Goal: Task Accomplishment & Management: Use online tool/utility

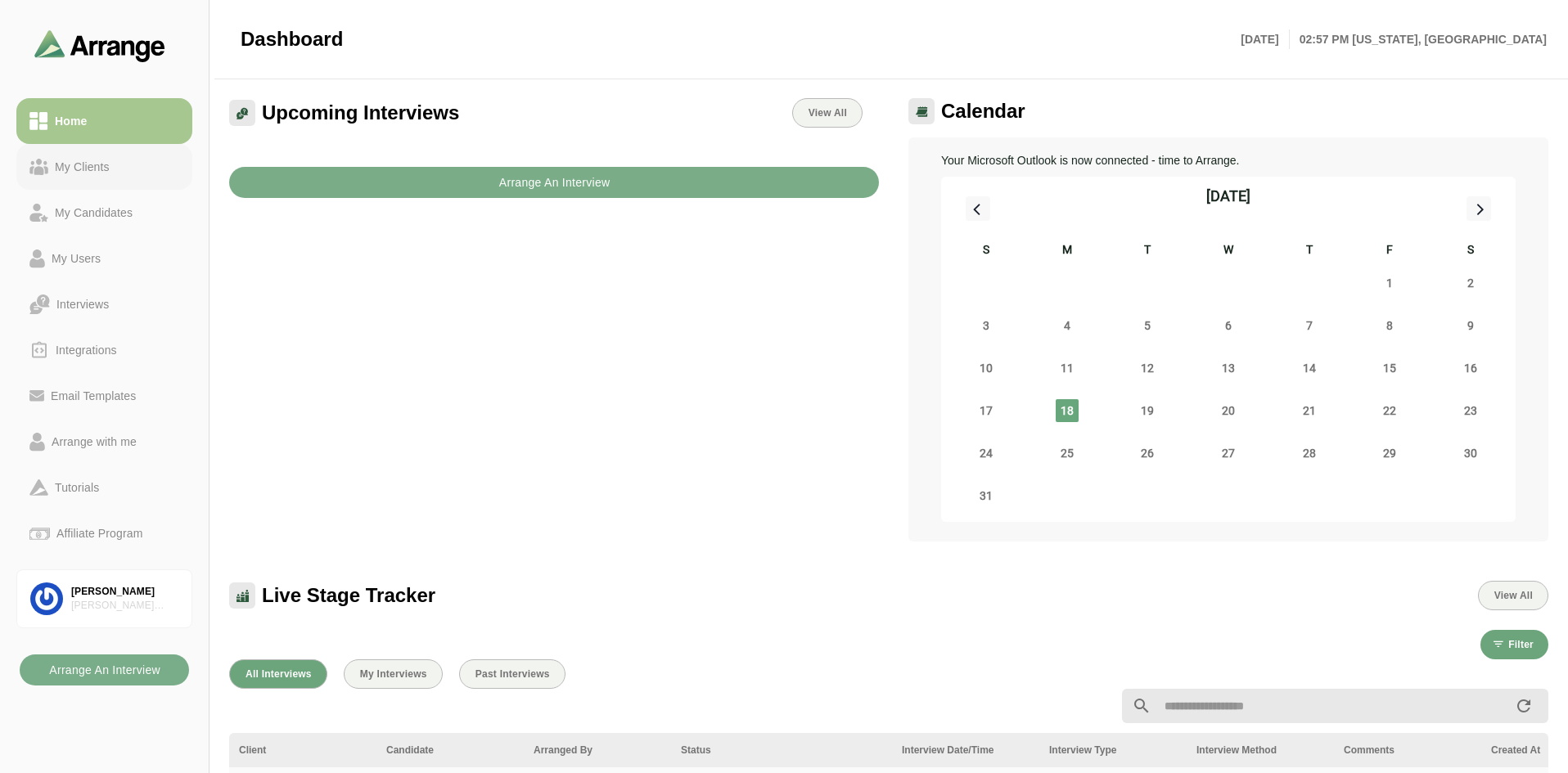
click at [129, 176] on div "My Clients" at bounding box center [104, 167] width 150 height 20
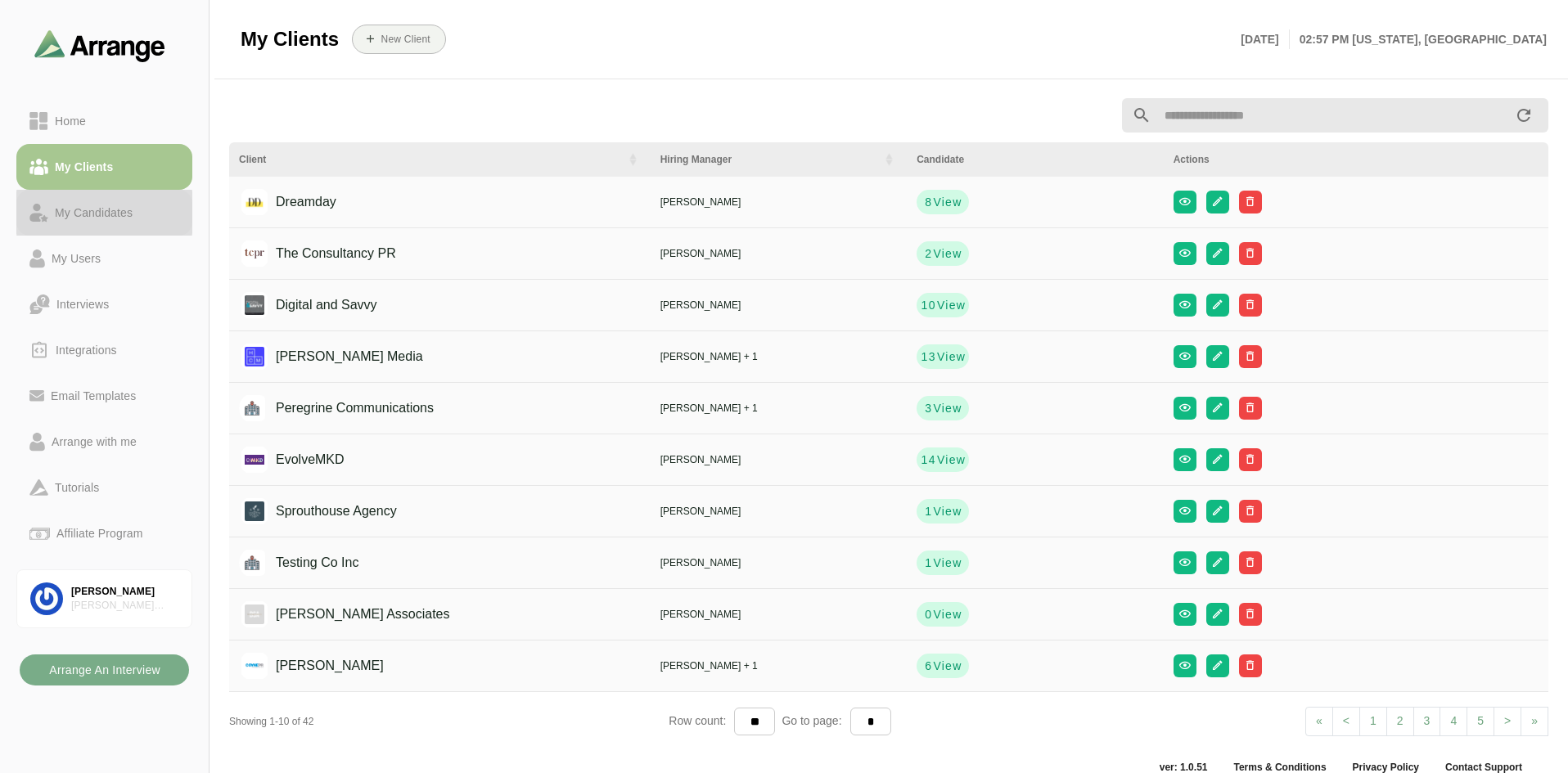
click at [92, 207] on div "My Candidates" at bounding box center [93, 213] width 91 height 20
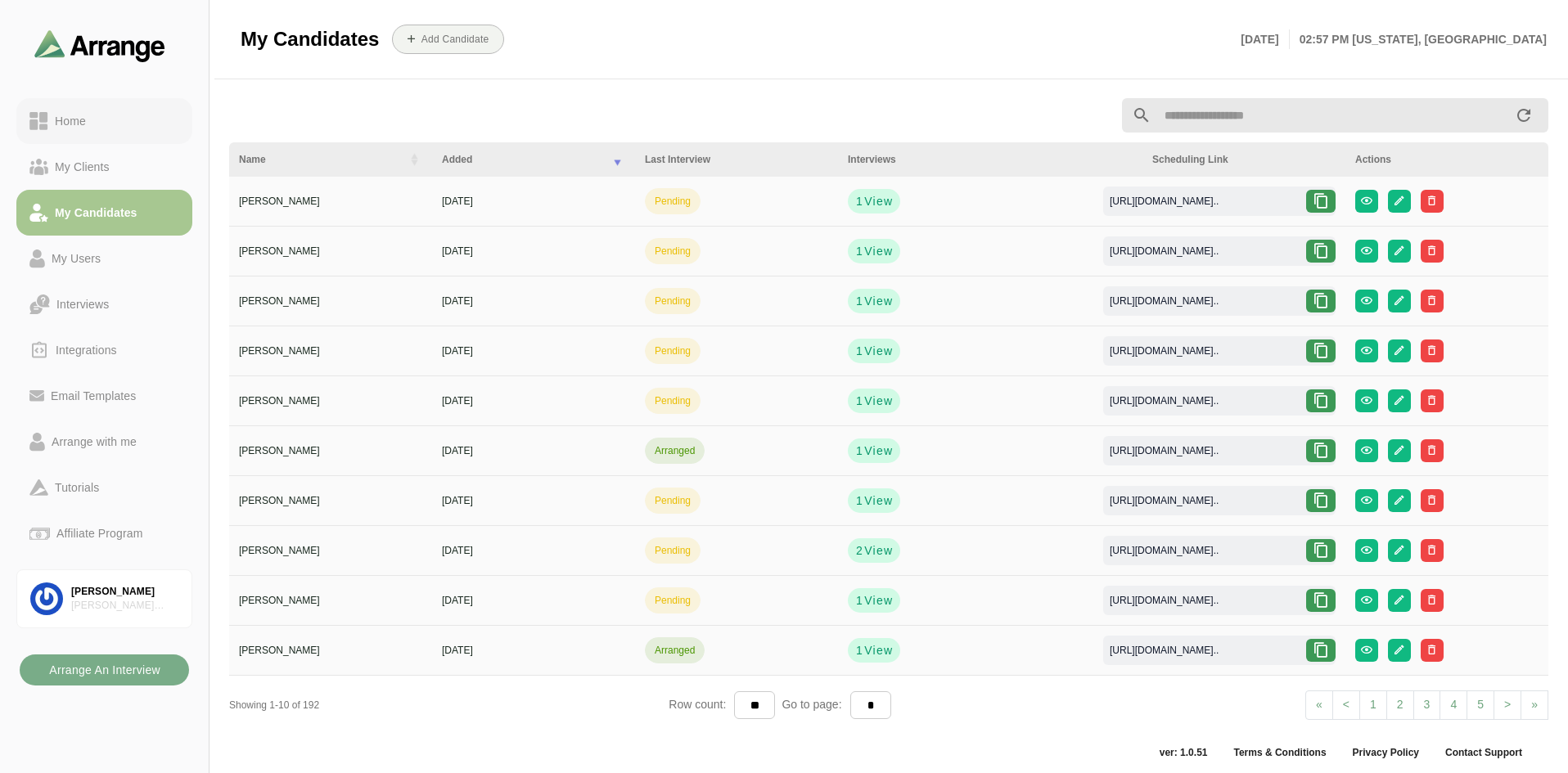
click at [92, 125] on div "Home" at bounding box center [104, 121] width 150 height 20
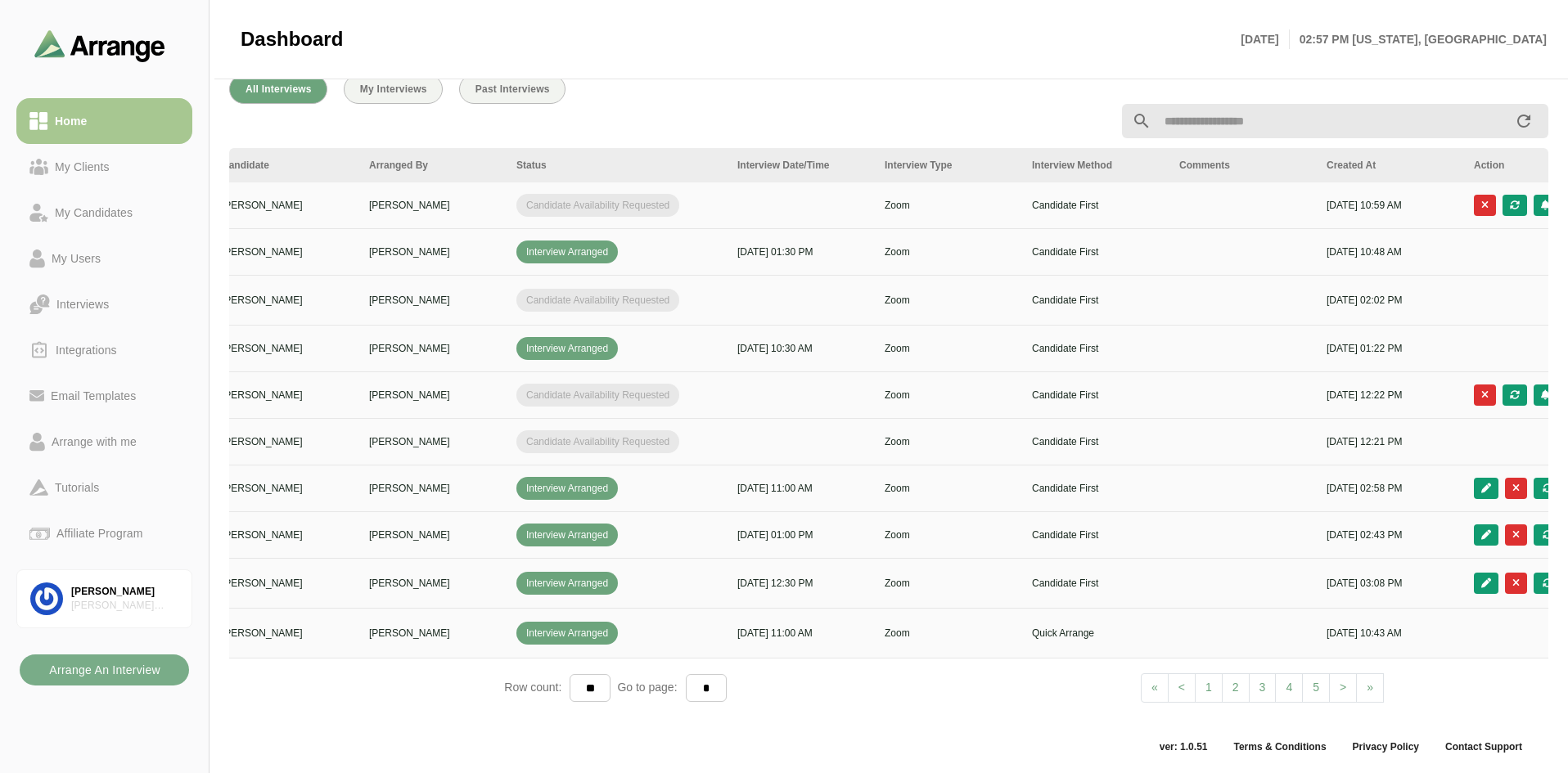
scroll to position [0, 280]
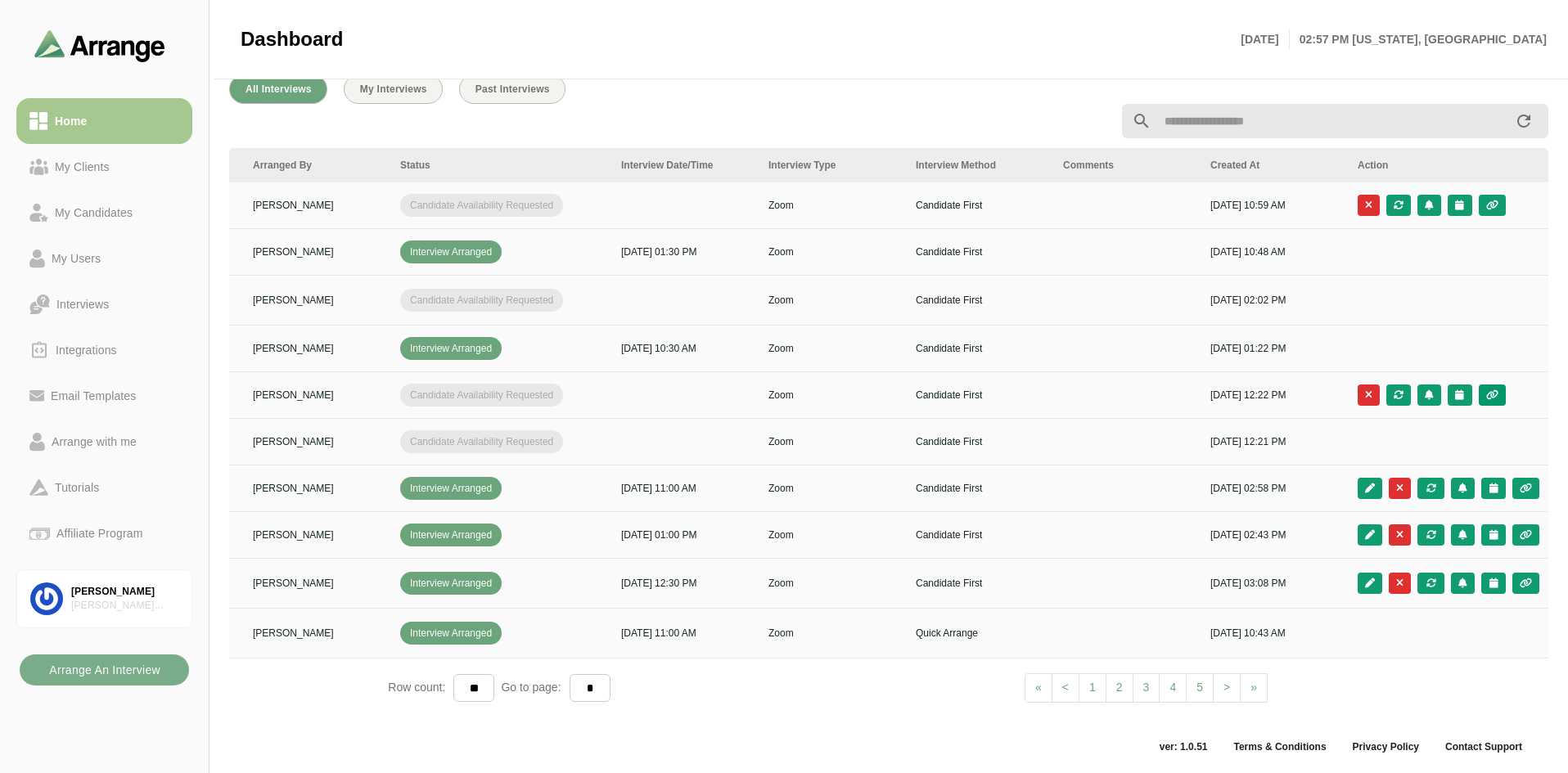
click at [1256, 384] on button "button" at bounding box center [1492, 395] width 27 height 22
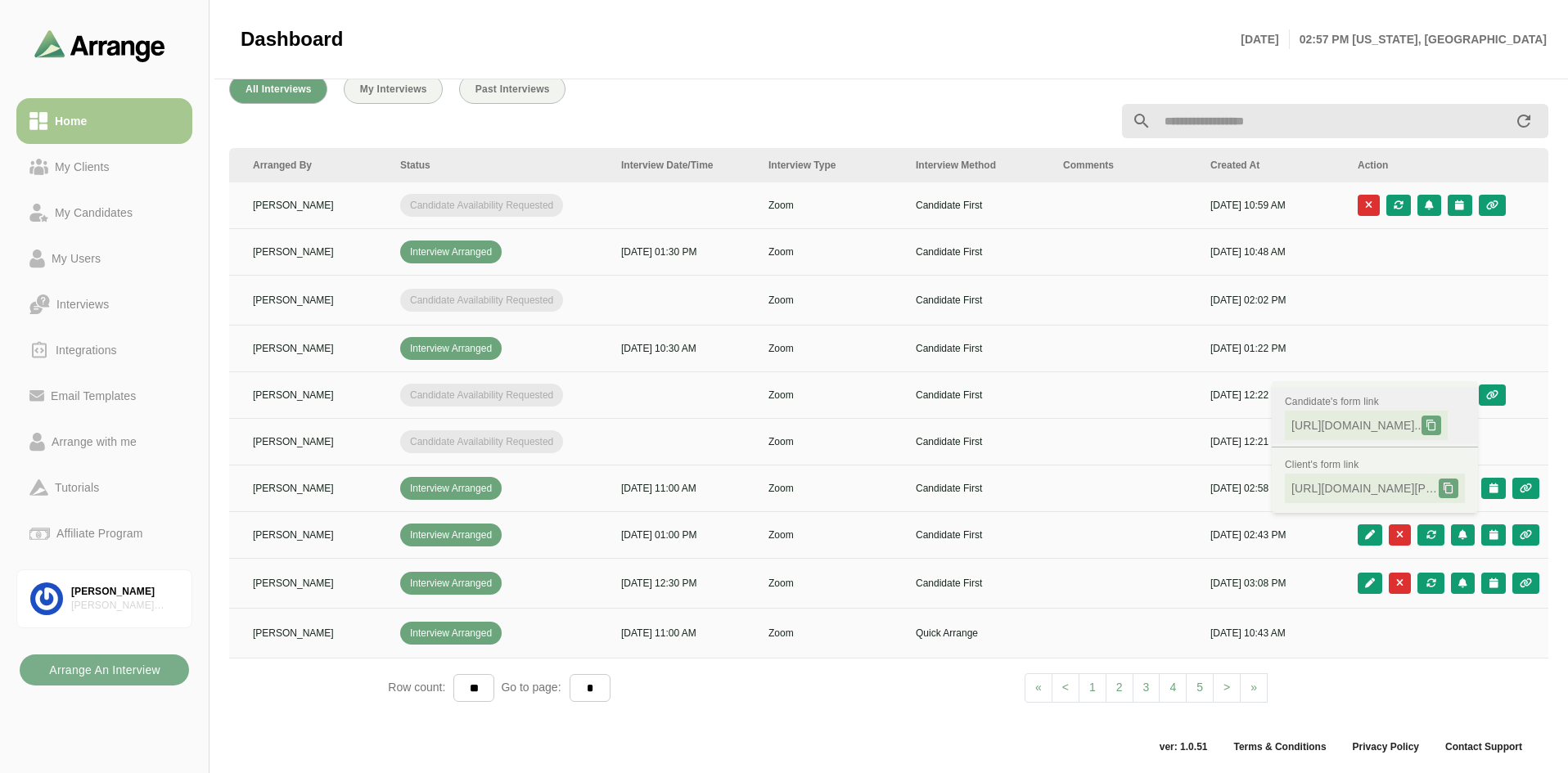
click at [1256, 427] on span "[URL][DOMAIN_NAME].." at bounding box center [1356, 426] width 130 height 16
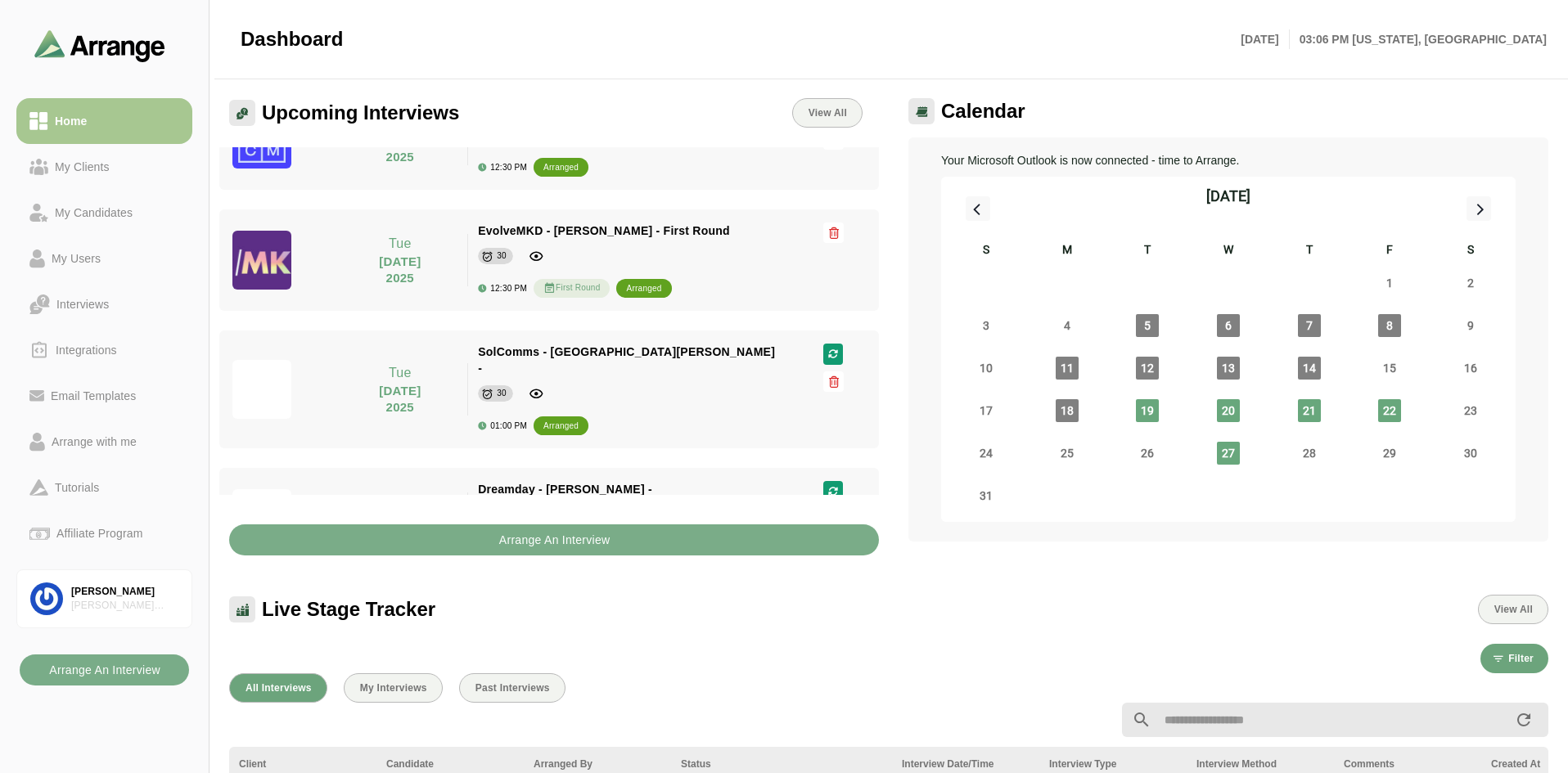
scroll to position [573, 0]
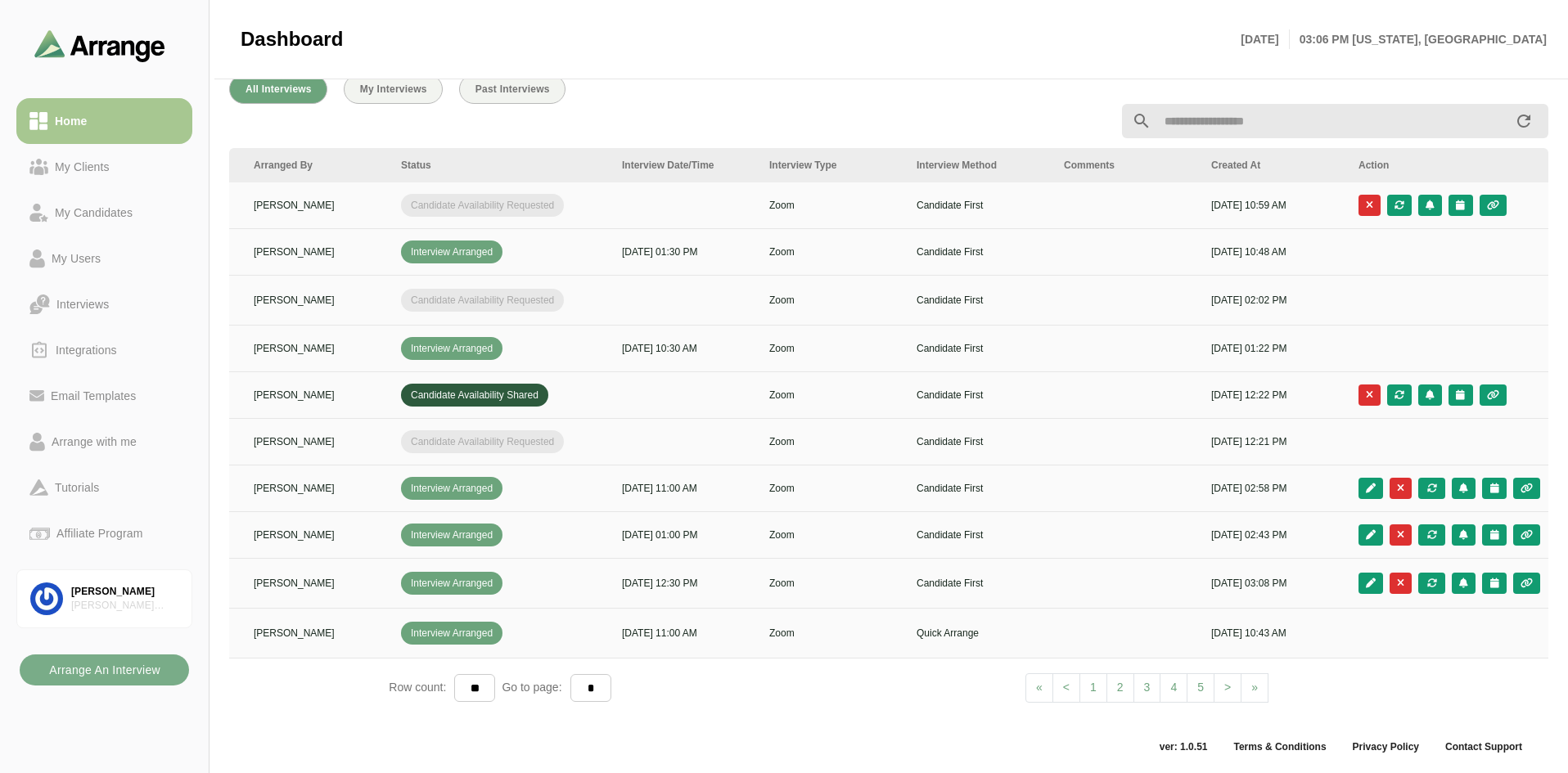
scroll to position [0, 280]
click at [1492, 396] on button "button" at bounding box center [1492, 395] width 27 height 22
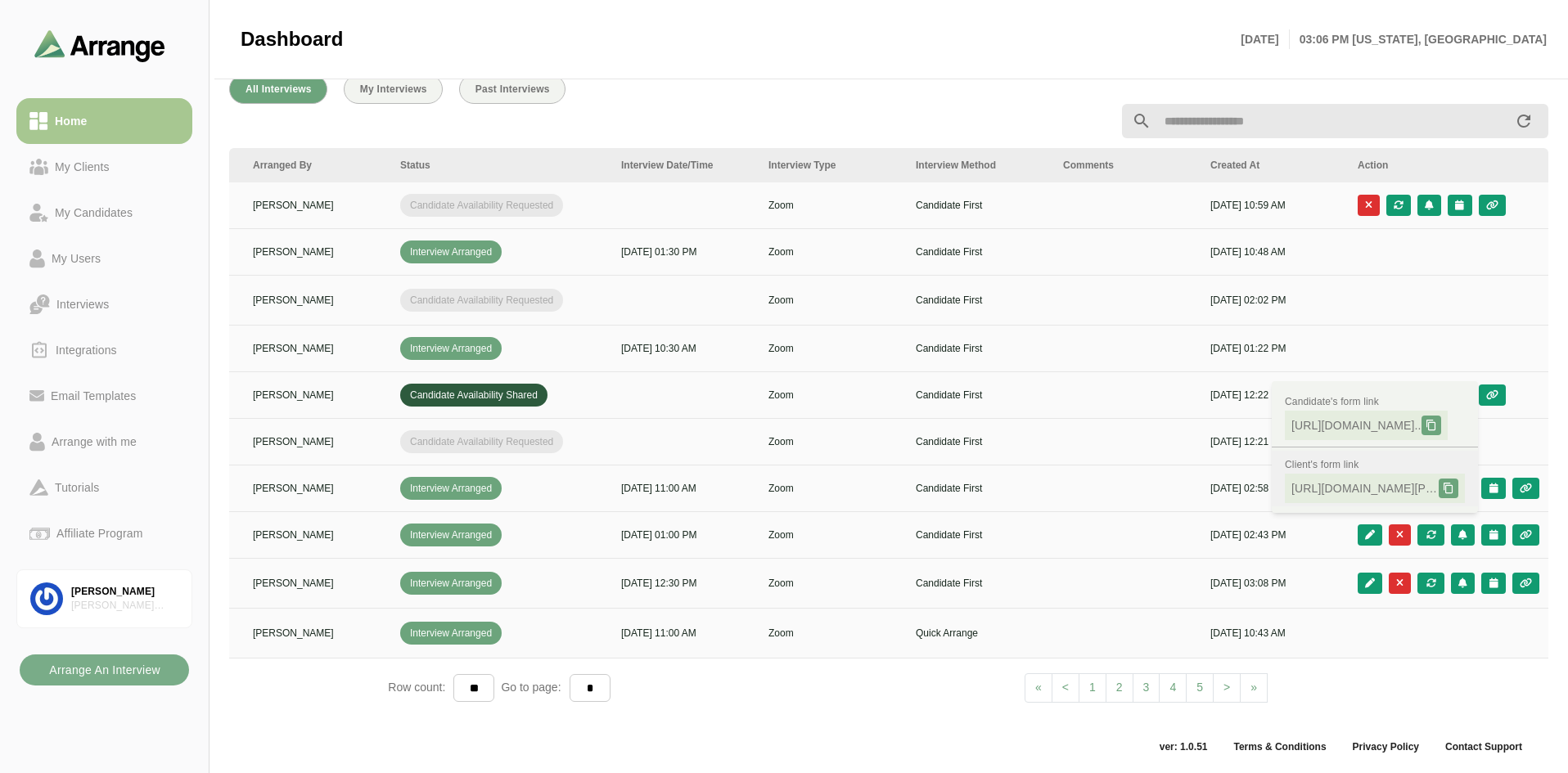
click at [1306, 490] on span "[URL][DOMAIN_NAME][PERSON_NAME].." at bounding box center [1365, 488] width 147 height 16
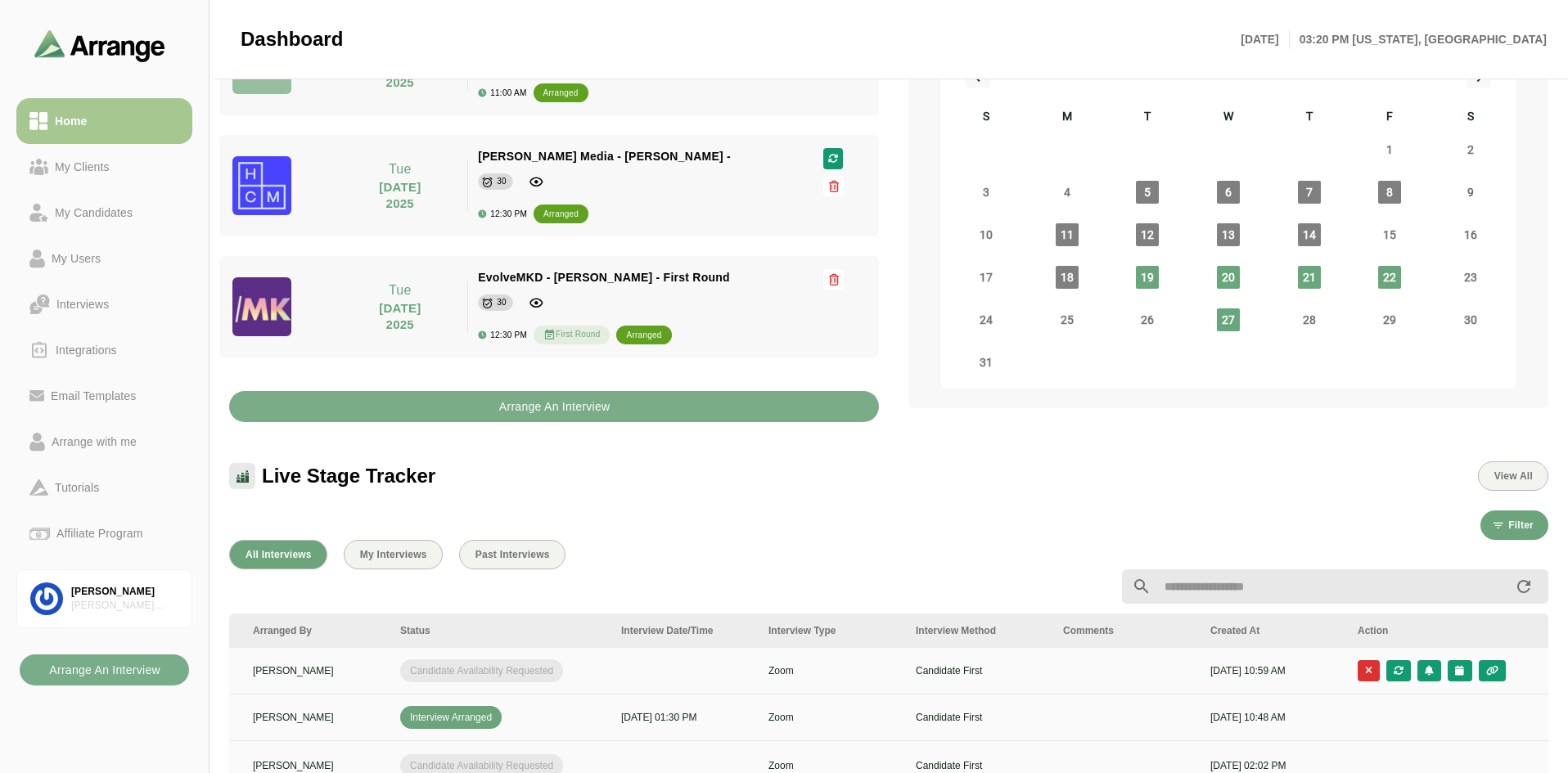
scroll to position [110, 0]
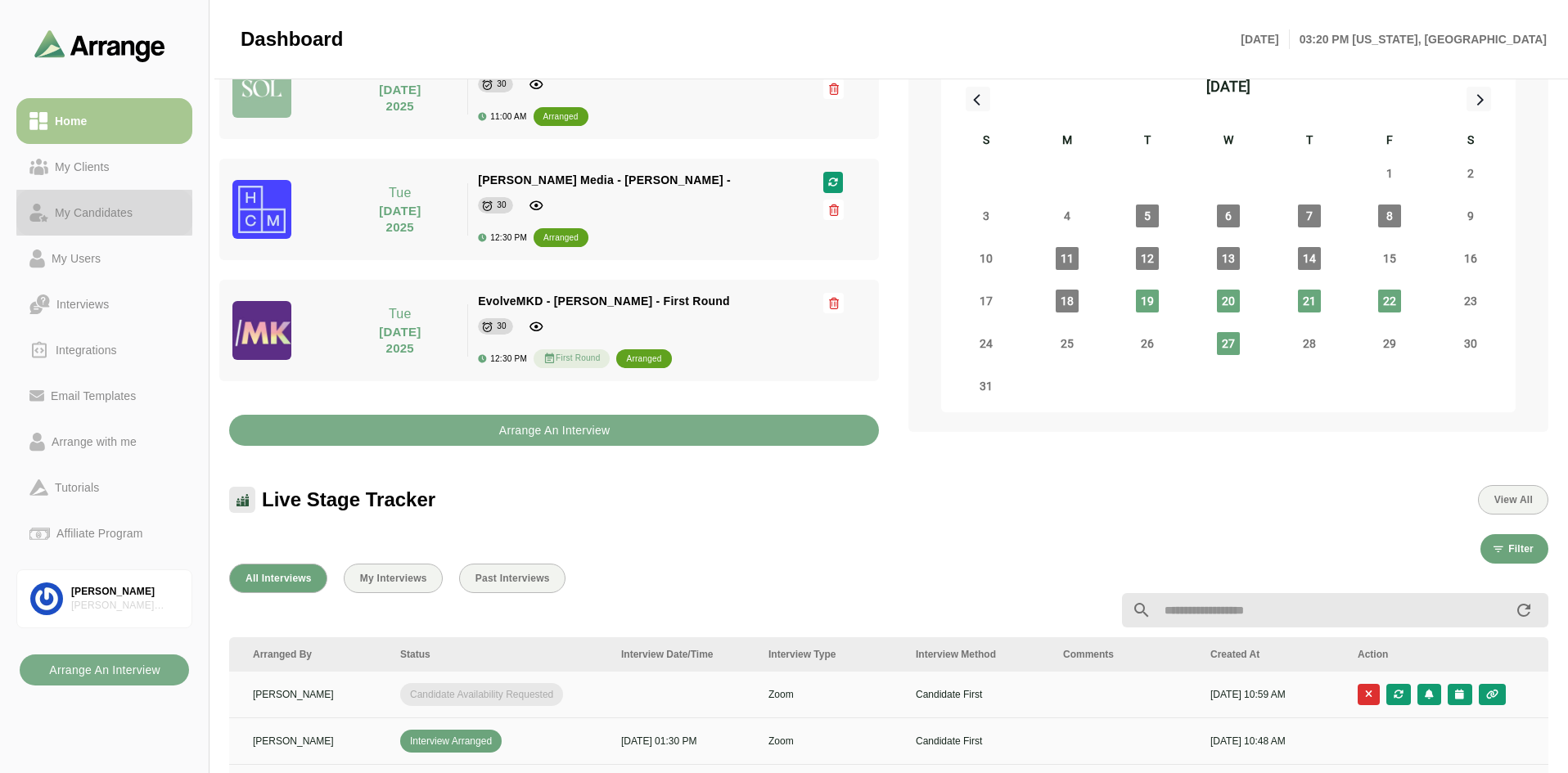
click at [87, 212] on div "My Candidates" at bounding box center [93, 213] width 91 height 20
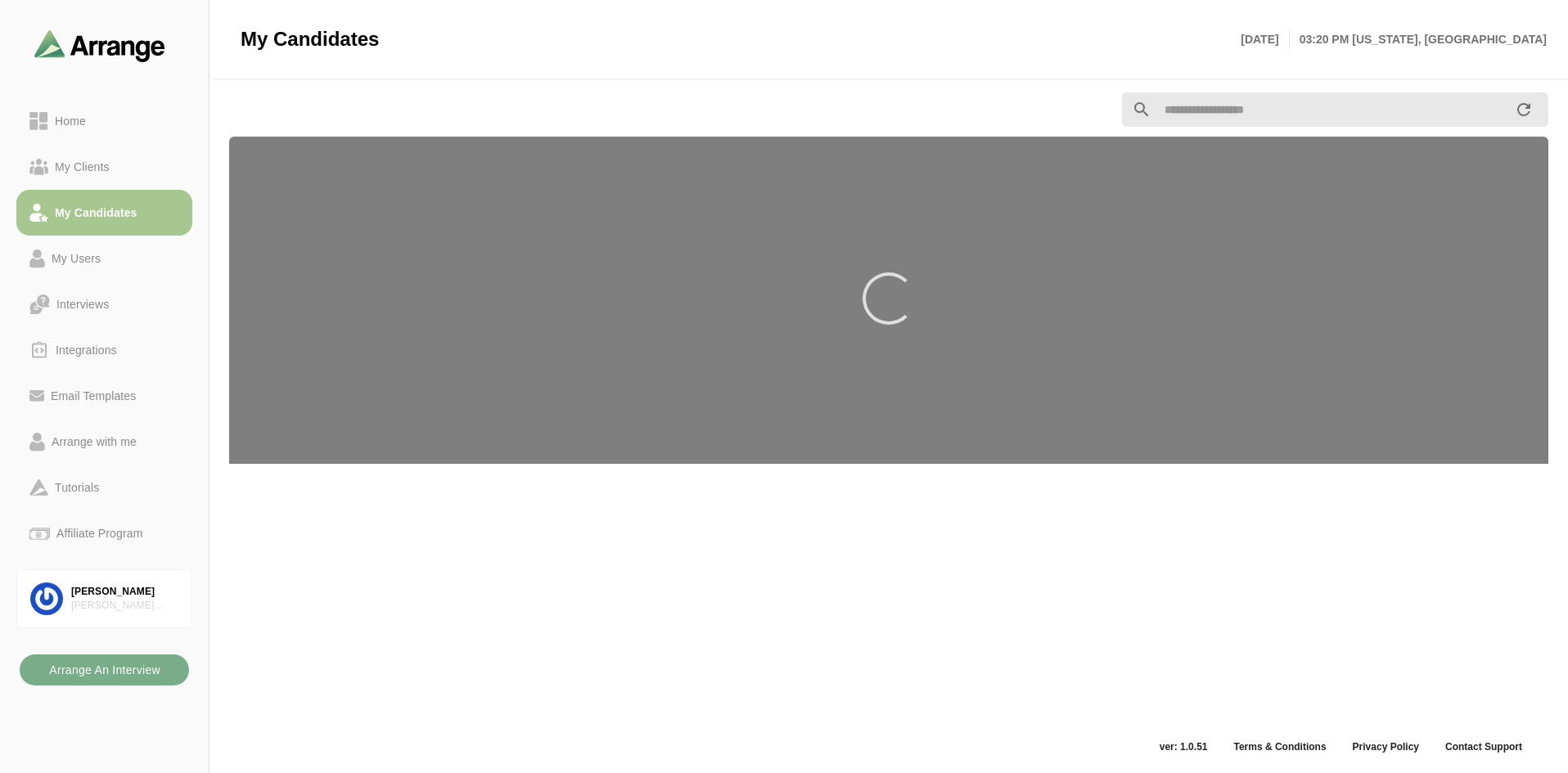
scroll to position [5, 0]
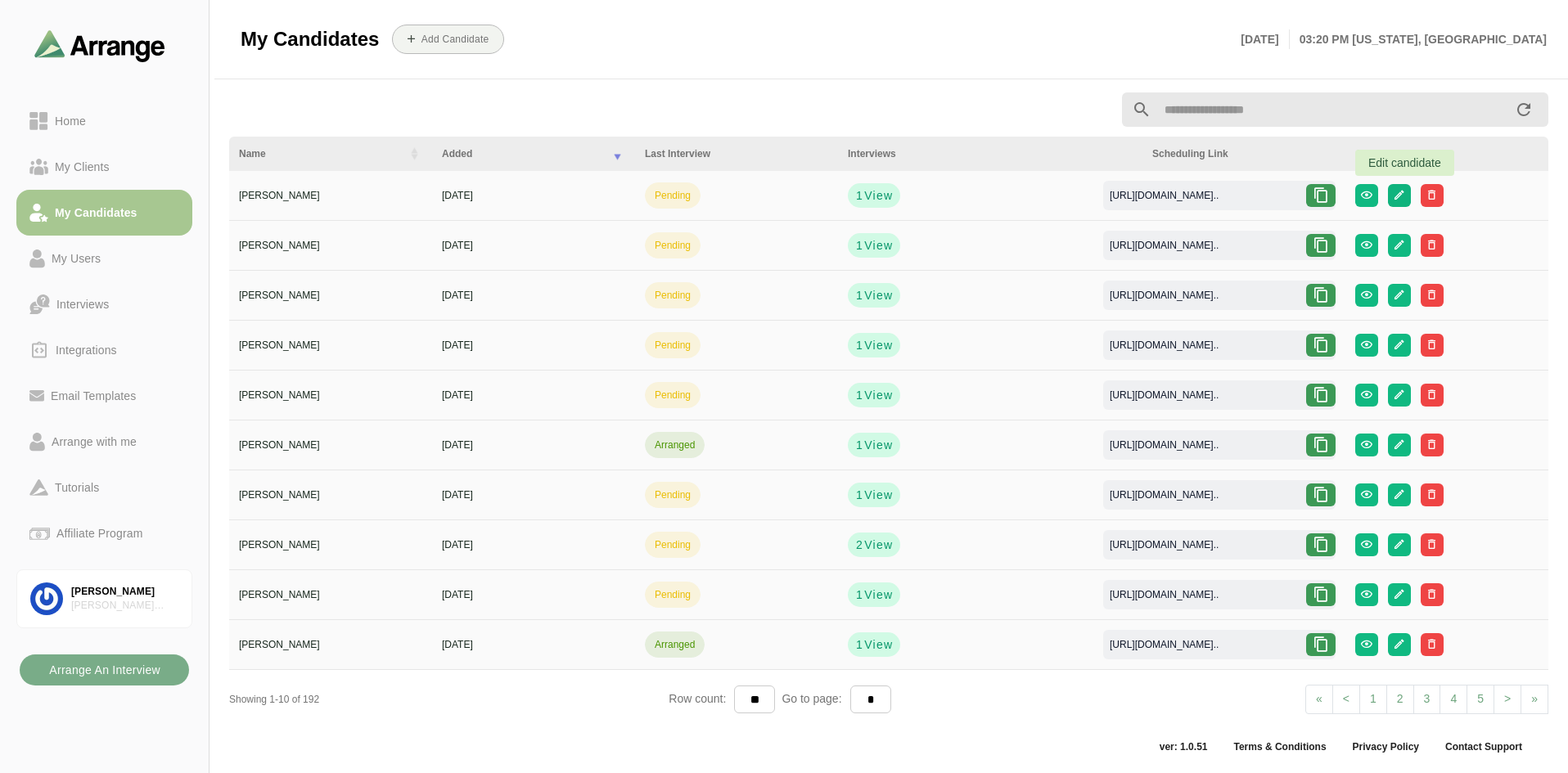
click at [1405, 199] on icon "button" at bounding box center [1399, 195] width 13 height 13
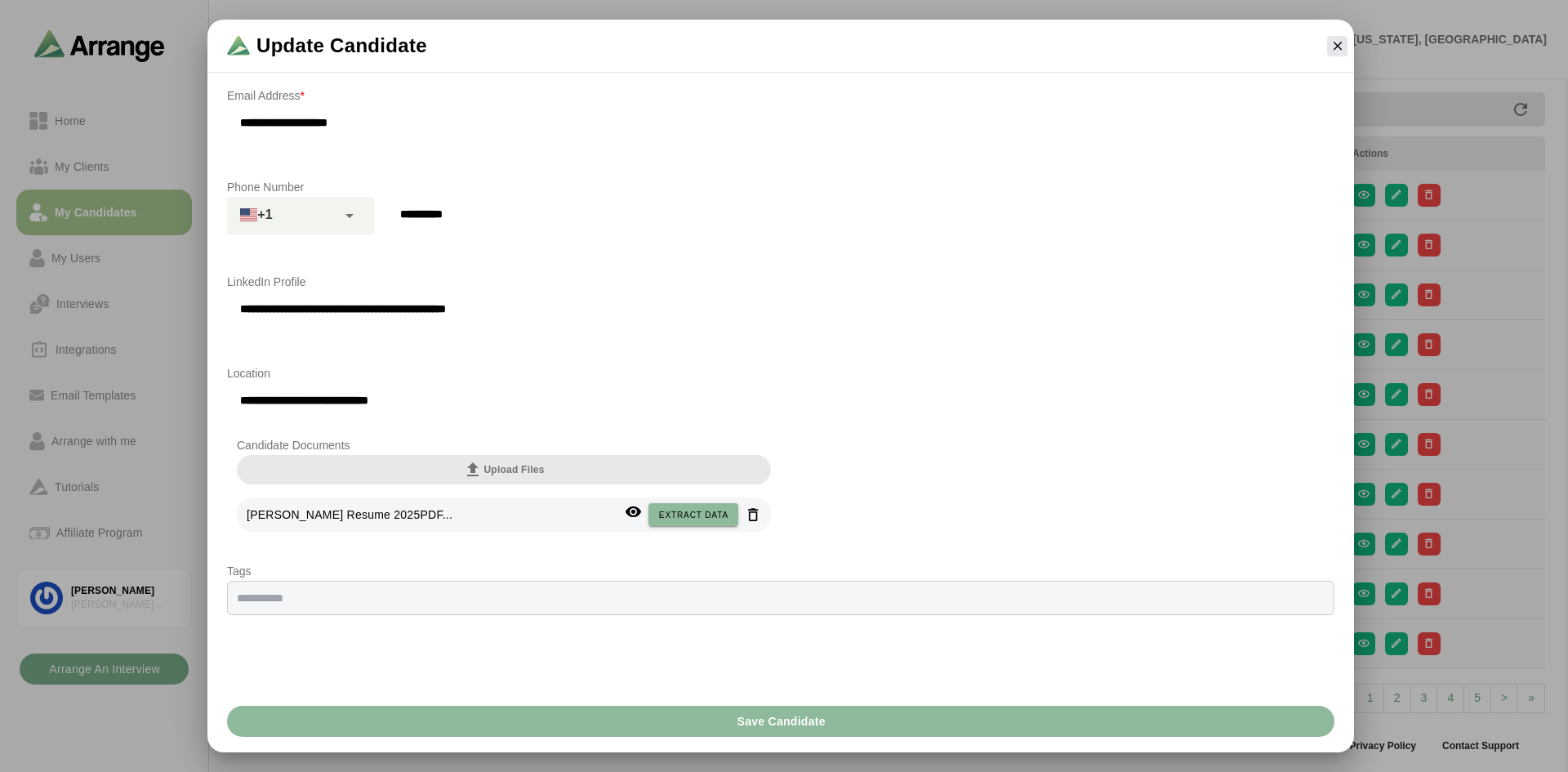
scroll to position [176, 0]
click at [1342, 47] on icon "button" at bounding box center [1338, 46] width 14 height 14
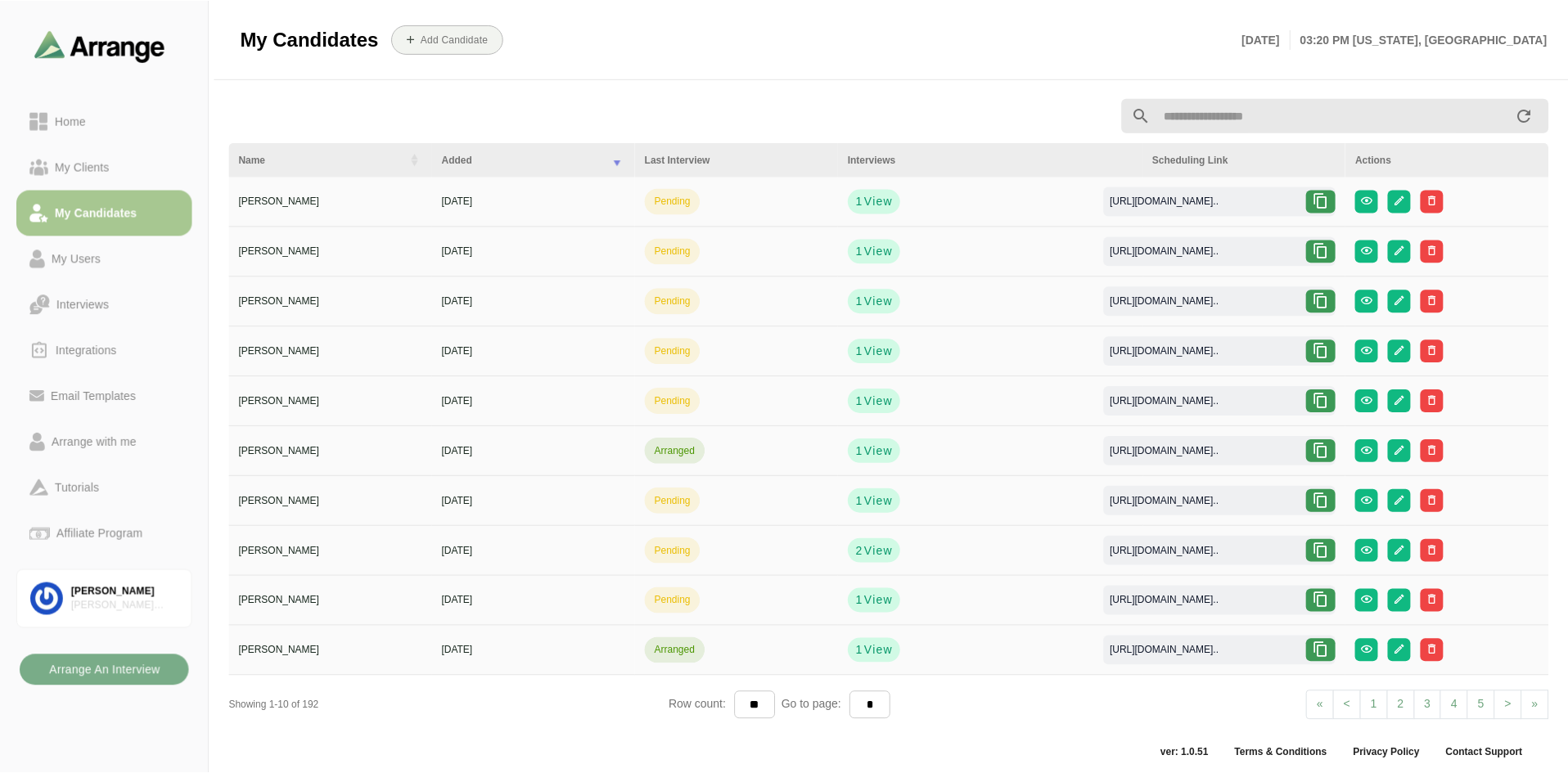
scroll to position [5, 0]
